Goal: Transaction & Acquisition: Book appointment/travel/reservation

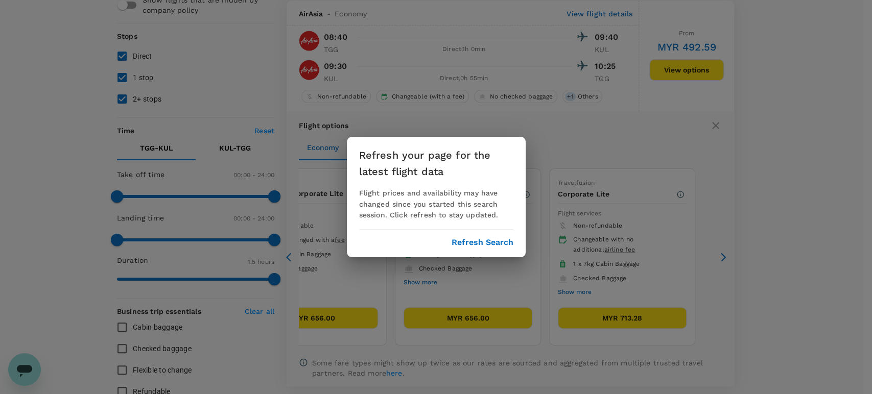
click at [484, 240] on button "Refresh Search" at bounding box center [483, 242] width 62 height 9
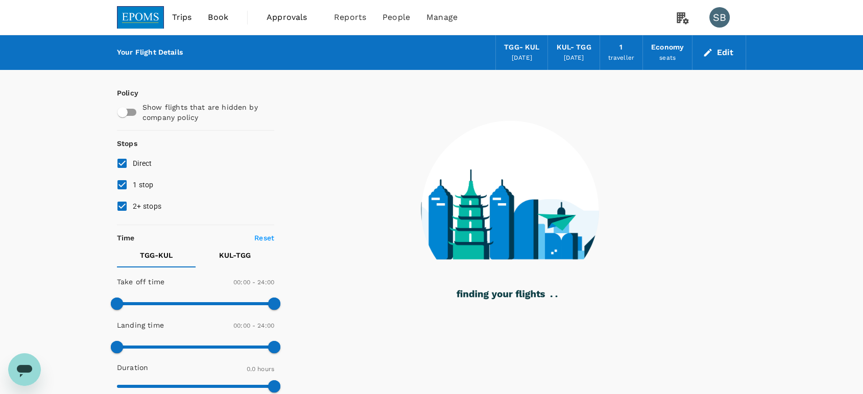
click at [155, 9] on img at bounding box center [140, 17] width 47 height 22
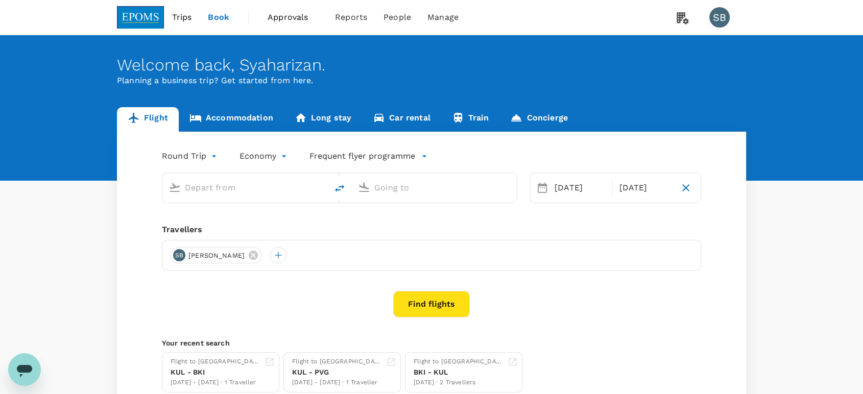
type input "Kuala Terengganu (TGG)"
type input "Kuala Lumpur Intl ([GEOGRAPHIC_DATA])"
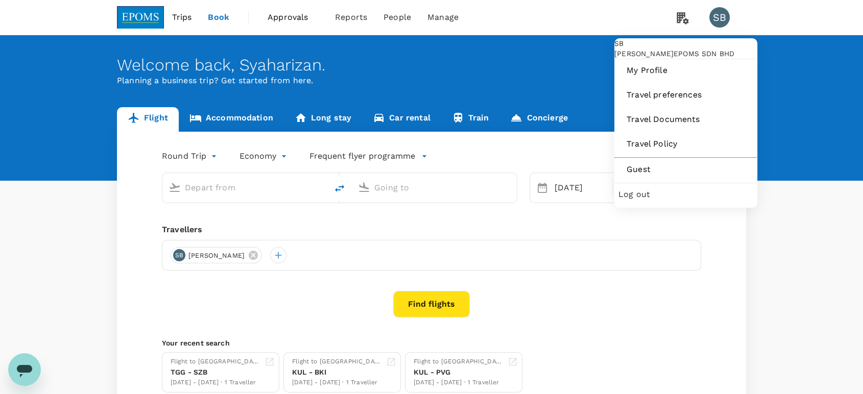
type input "Kuala Terengganu (TGG)"
type input "Kuala Lumpur Intl ([GEOGRAPHIC_DATA])"
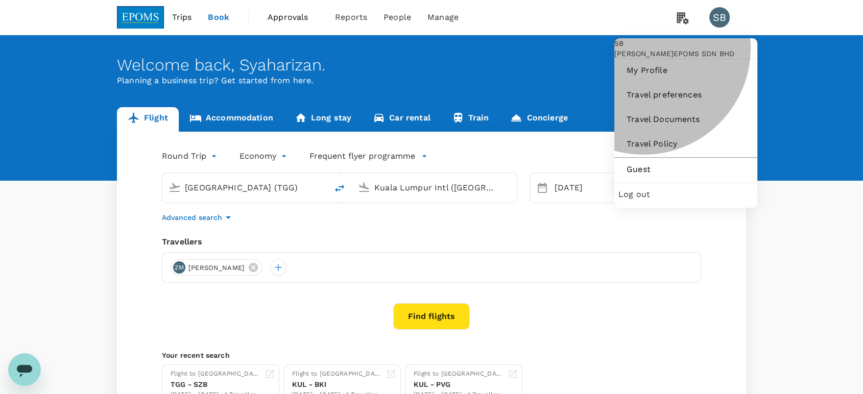
click at [648, 201] on span "Log out" at bounding box center [686, 194] width 135 height 12
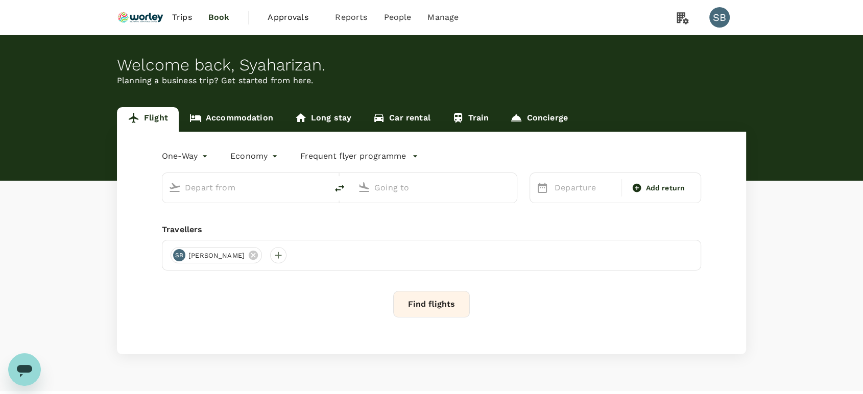
type input "roundtrip"
type input "Kuala Lumpur Intl ([GEOGRAPHIC_DATA])"
type input "Labuan (LBU)"
